Goal: Find specific page/section

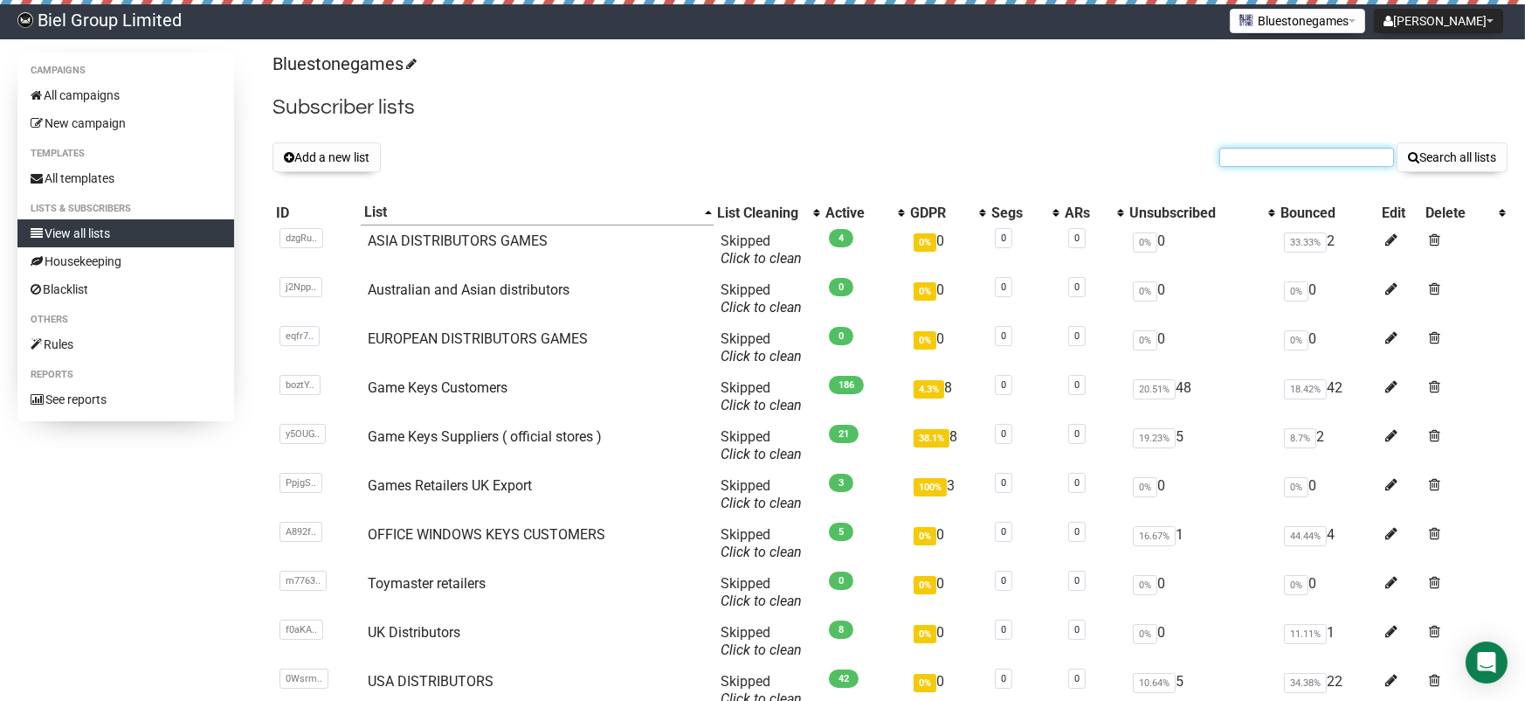
click at [1294, 159] on input "text" at bounding box center [1306, 157] width 175 height 19
type input "TAGMAE"
click at [1397, 142] on button "Search all lists" at bounding box center [1452, 157] width 111 height 30
click at [1258, 160] on input "text" at bounding box center [1306, 157] width 175 height 19
type input "TAGMAE"
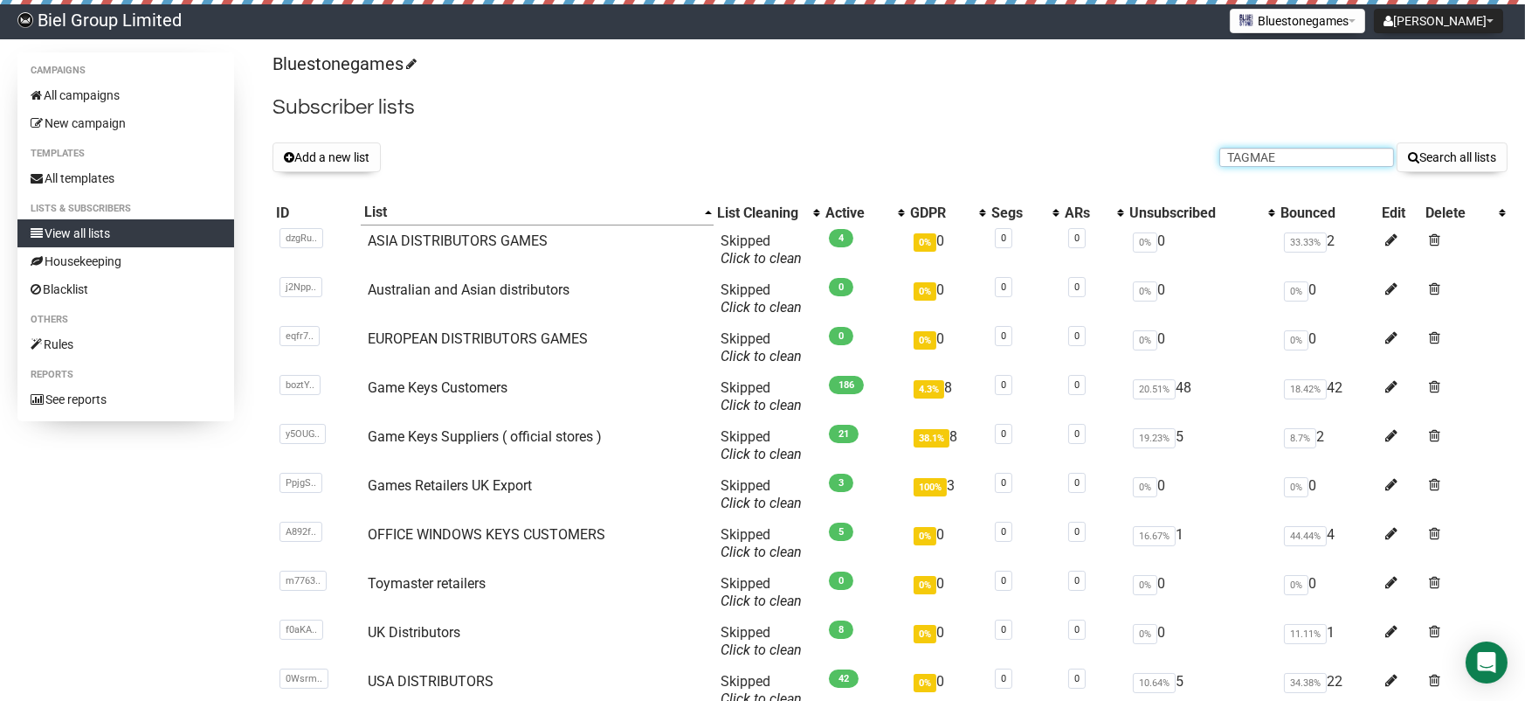
click at [1397, 142] on button "Search all lists" at bounding box center [1452, 157] width 111 height 30
click at [439, 384] on link "Game Keys Customers" at bounding box center [438, 387] width 140 height 17
